Goal: Check status: Check status

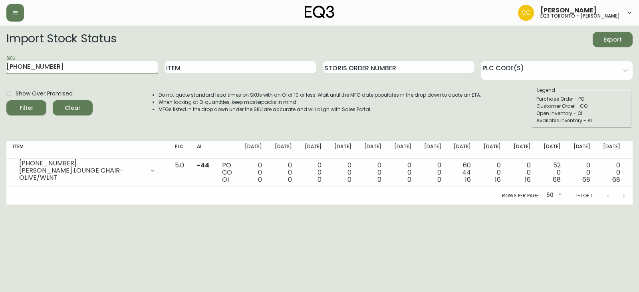
click at [6, 100] on button "Filter" at bounding box center [26, 107] width 40 height 15
click at [61, 64] on input "[PHONE_NUMBER]" at bounding box center [82, 67] width 152 height 13
click at [56, 66] on input "[PHONE_NUMBER]" at bounding box center [82, 67] width 152 height 13
click at [12, 63] on input "[PHONE_NUMBER]" at bounding box center [82, 67] width 152 height 13
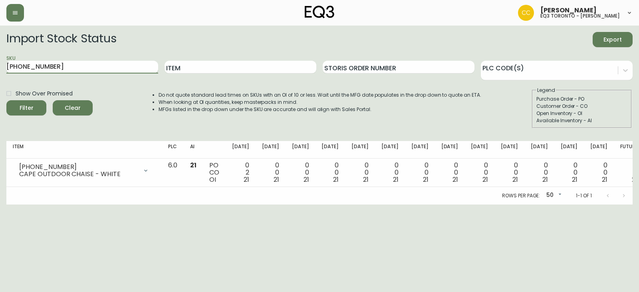
click at [105, 71] on input "[PHONE_NUMBER]" at bounding box center [82, 67] width 152 height 13
drag, startPoint x: 65, startPoint y: 66, endPoint x: 0, endPoint y: 57, distance: 66.1
click at [0, 57] on main "Import Stock Status Export SKU [PHONE_NUMBER] Item Storis Order Number PLC Code…" at bounding box center [319, 115] width 639 height 179
paste input "2"
type input "[PHONE_NUMBER]"
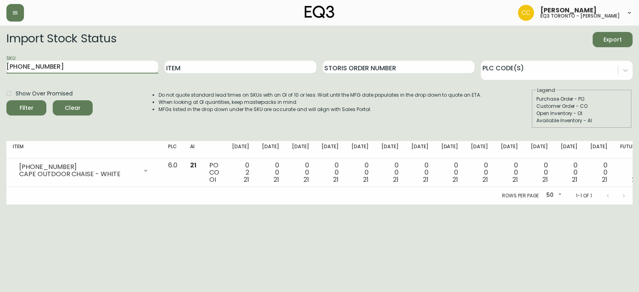
click at [6, 100] on button "Filter" at bounding box center [26, 107] width 40 height 15
drag, startPoint x: 60, startPoint y: 65, endPoint x: 0, endPoint y: 63, distance: 59.9
click at [0, 63] on main "Import Stock Status Export SKU [PHONE_NUMBER] Item Storis Order Number PLC Code…" at bounding box center [319, 115] width 639 height 179
click at [183, 72] on input "Item" at bounding box center [241, 67] width 152 height 13
type input "cape"
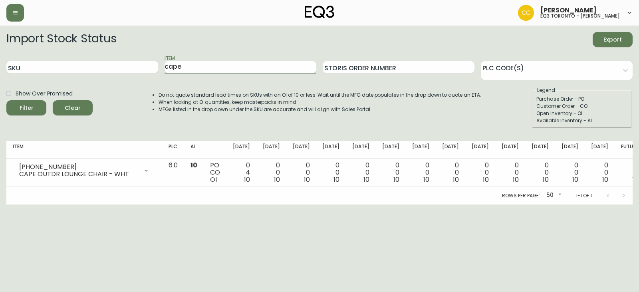
click at [6, 100] on button "Filter" at bounding box center [26, 107] width 40 height 15
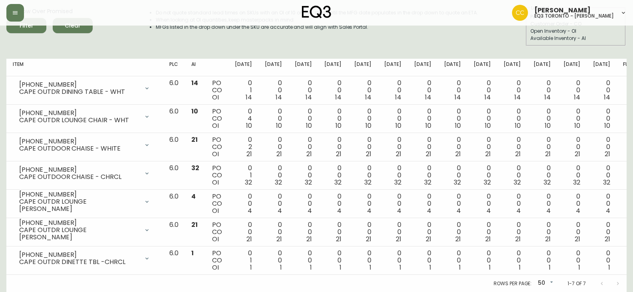
scroll to position [83, 0]
